Goal: Transaction & Acquisition: Purchase product/service

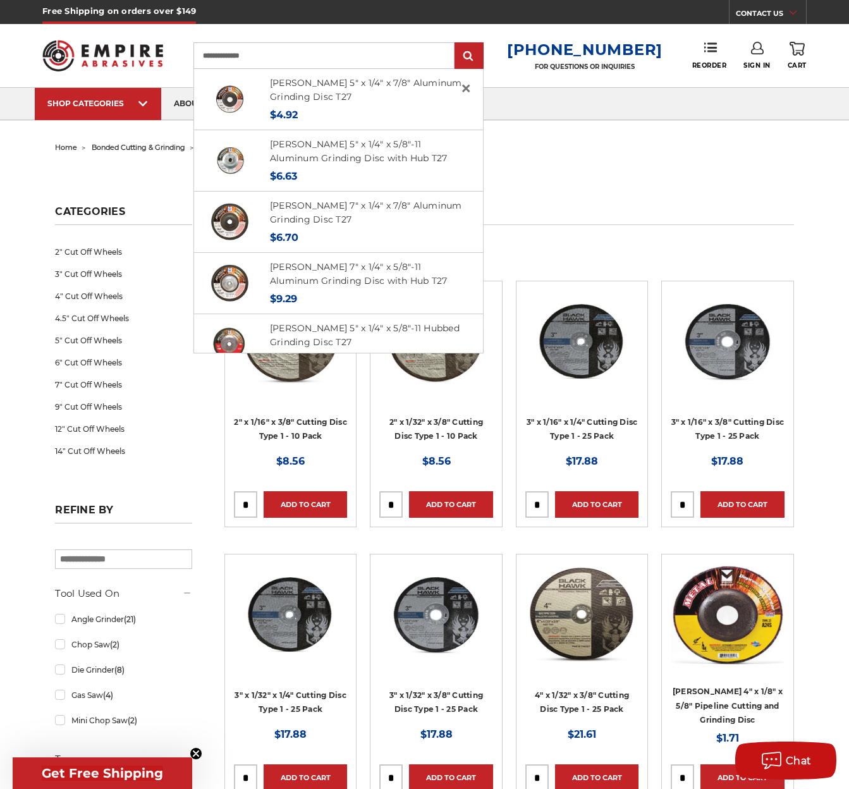
type input "**********"
click at [456, 44] on input "submit" at bounding box center [468, 56] width 25 height 25
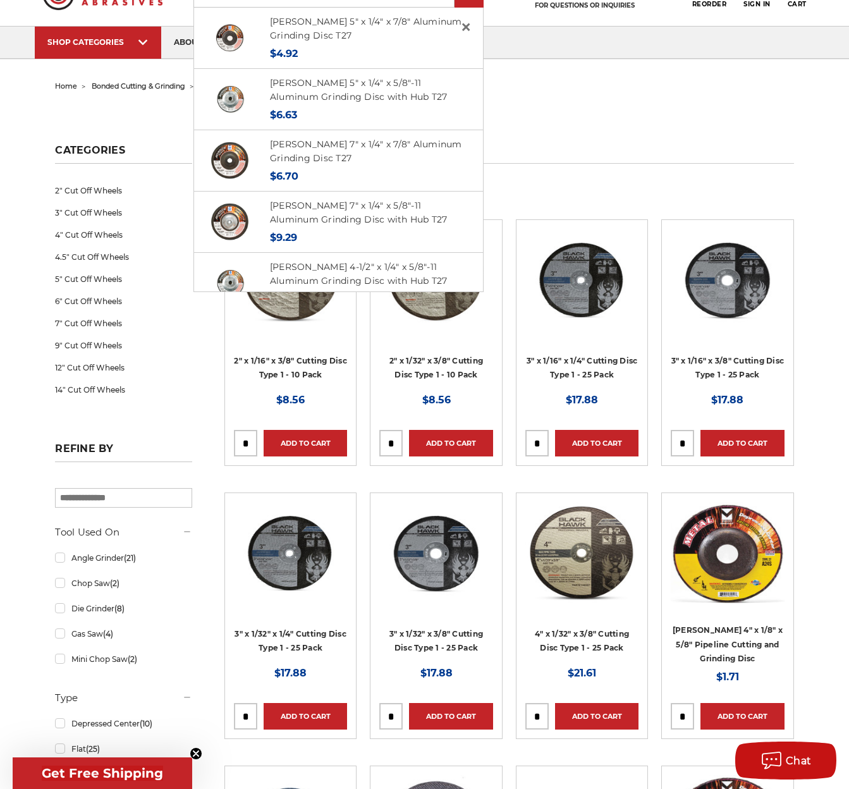
scroll to position [46, 0]
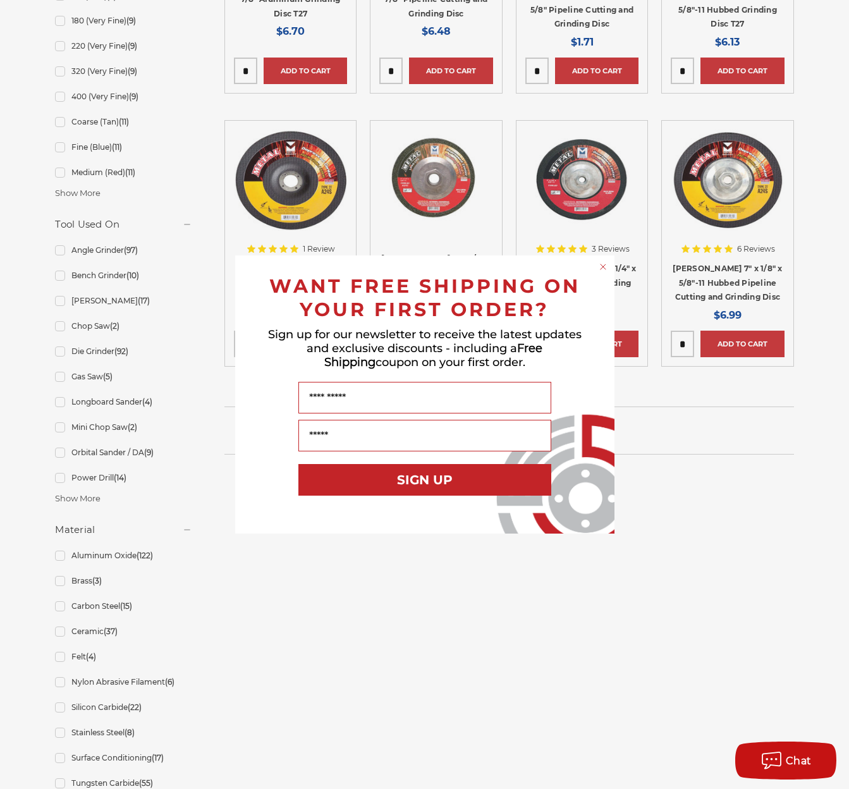
click at [604, 266] on icon "Close dialog" at bounding box center [603, 266] width 5 height 5
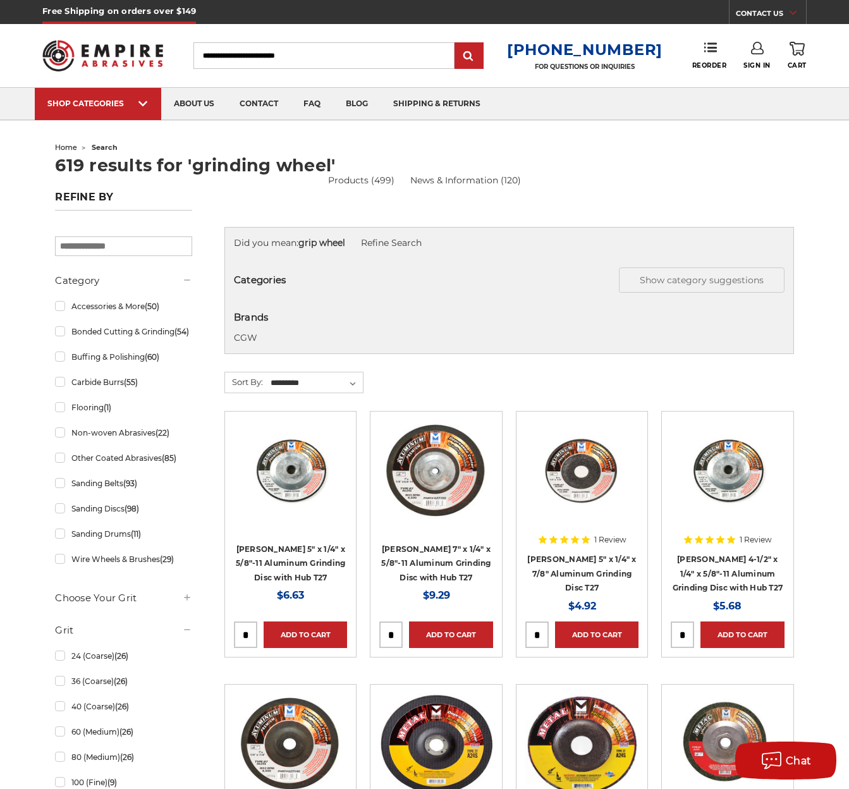
click at [62, 146] on span "home" at bounding box center [66, 147] width 22 height 9
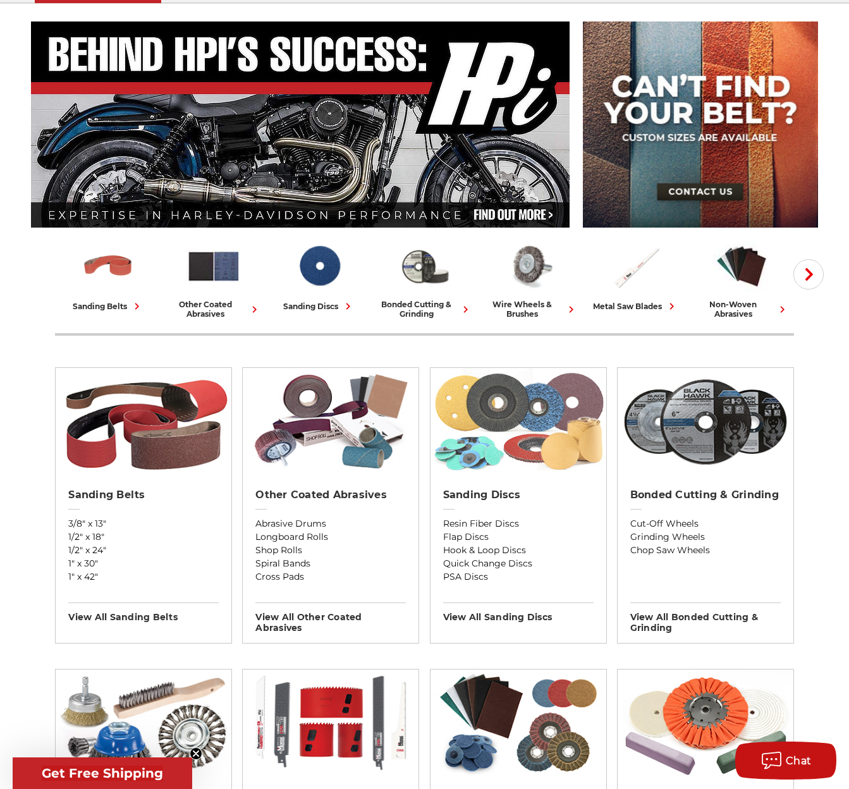
scroll to position [206, 0]
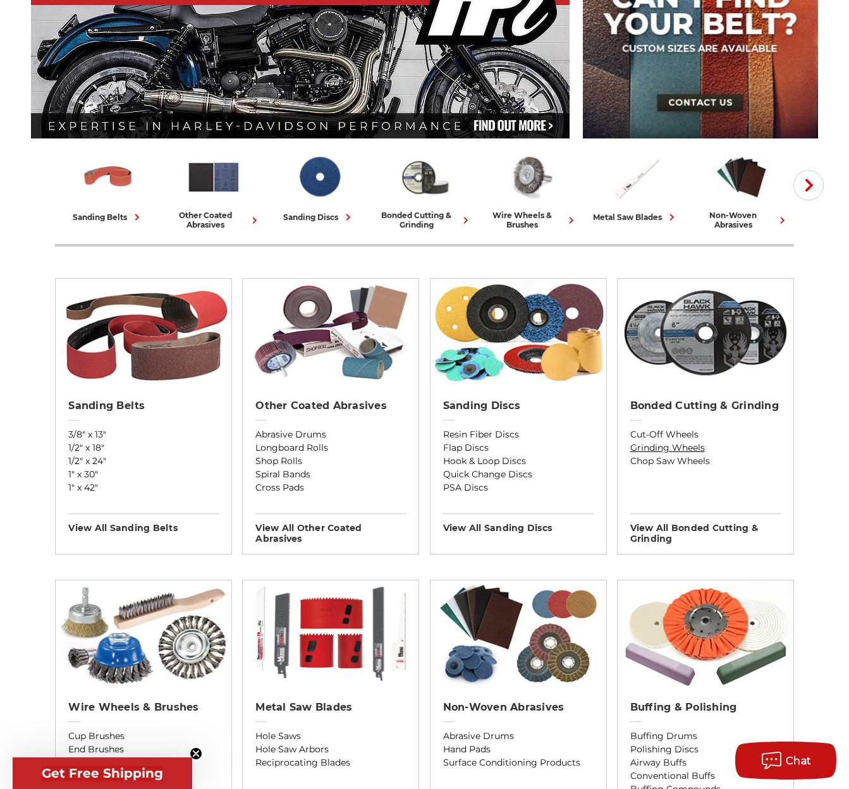
click at [667, 446] on link "Grinding Wheels" at bounding box center [705, 447] width 150 height 13
click at [671, 431] on link "Cut-Off Wheels" at bounding box center [705, 434] width 150 height 13
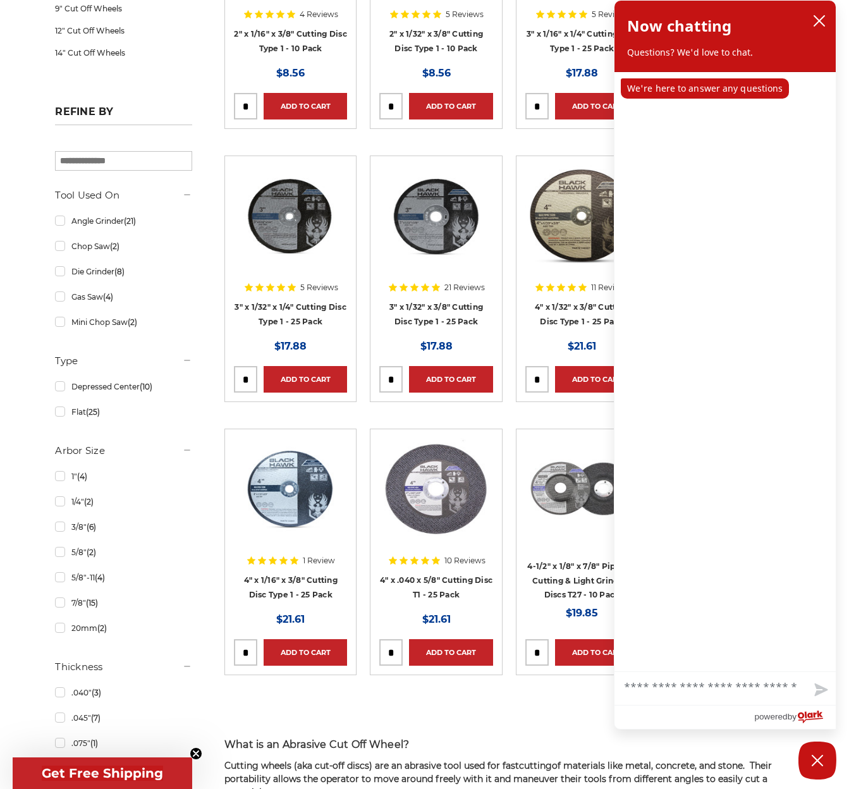
scroll to position [399, 0]
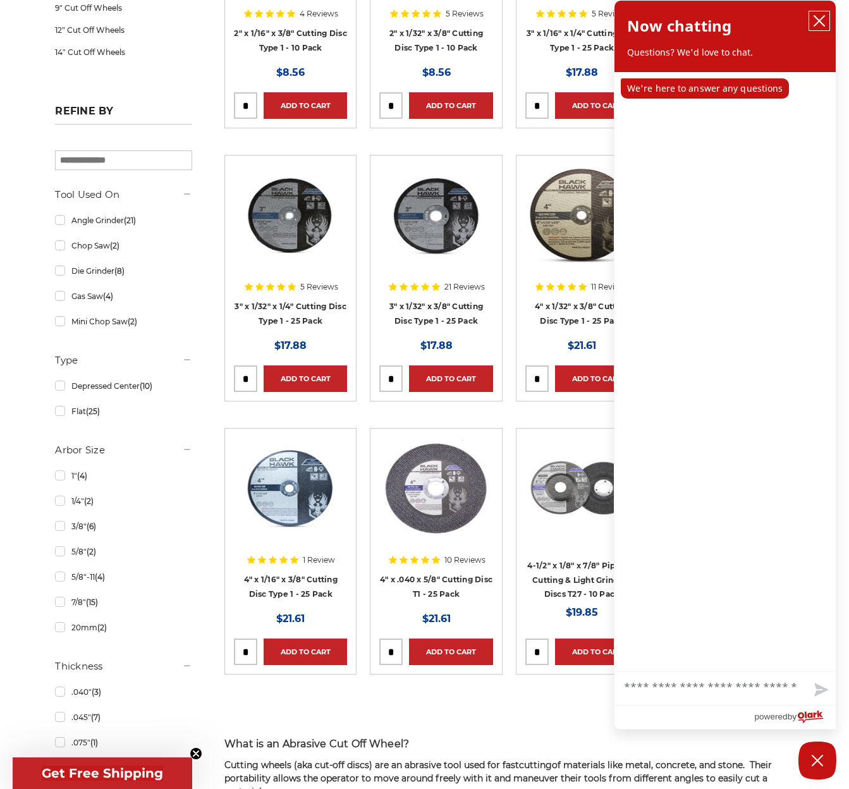
click at [825, 14] on button "close chatbox" at bounding box center [819, 20] width 20 height 19
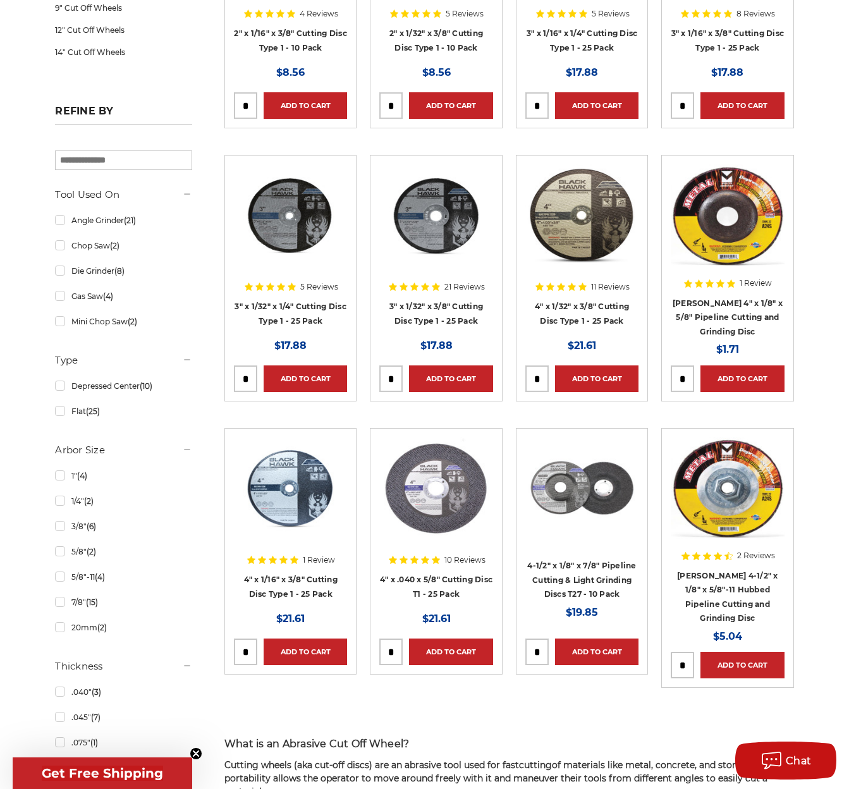
scroll to position [468, 0]
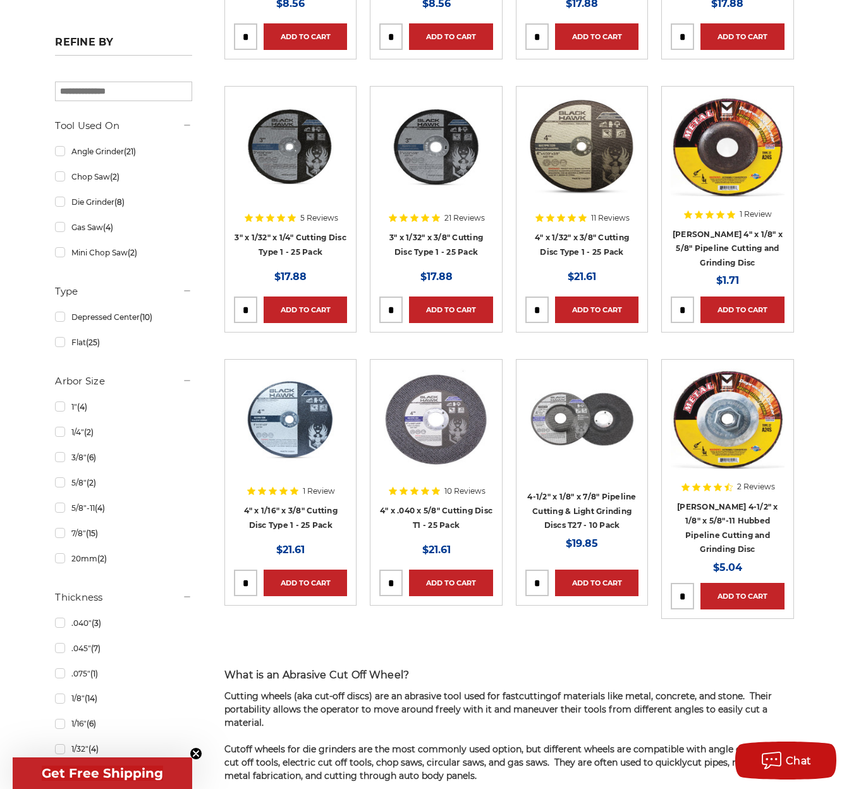
click at [286, 506] on div at bounding box center [290, 443] width 113 height 149
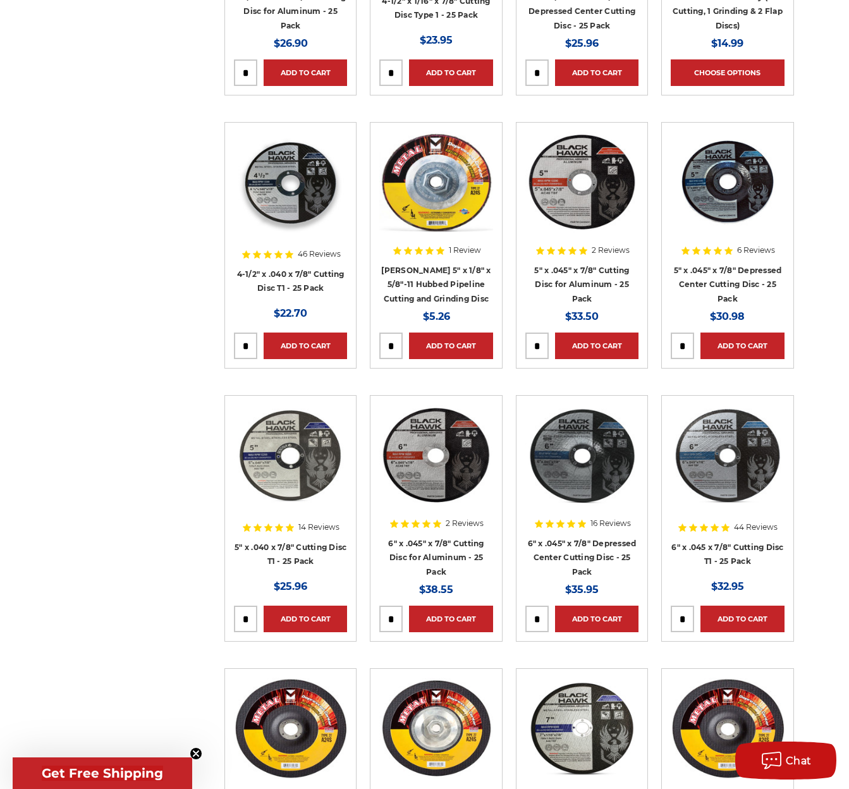
scroll to position [1266, 0]
